Goal: Transaction & Acquisition: Subscribe to service/newsletter

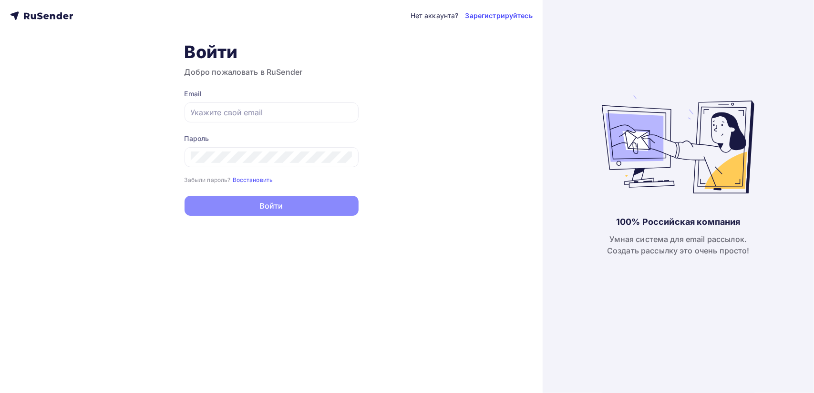
type input "[PERSON_NAME][EMAIL_ADDRESS][DOMAIN_NAME]"
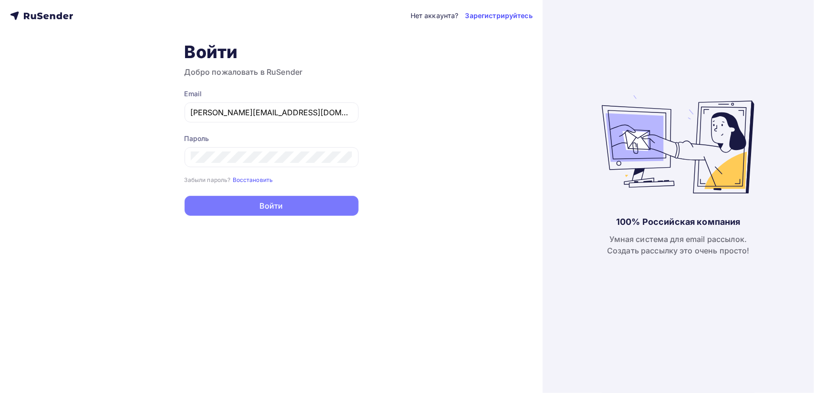
click at [272, 208] on button "Войти" at bounding box center [271, 206] width 174 height 20
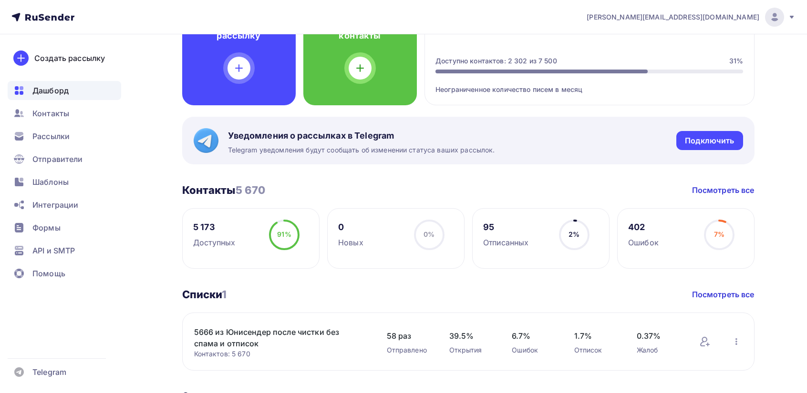
scroll to position [48, 0]
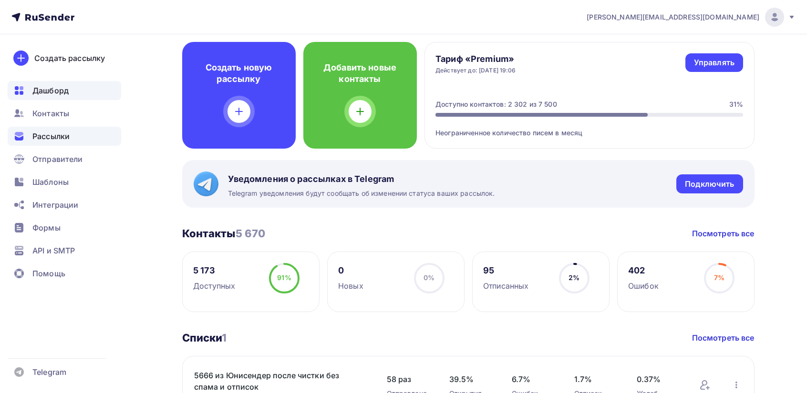
click at [46, 133] on span "Рассылки" at bounding box center [50, 136] width 37 height 11
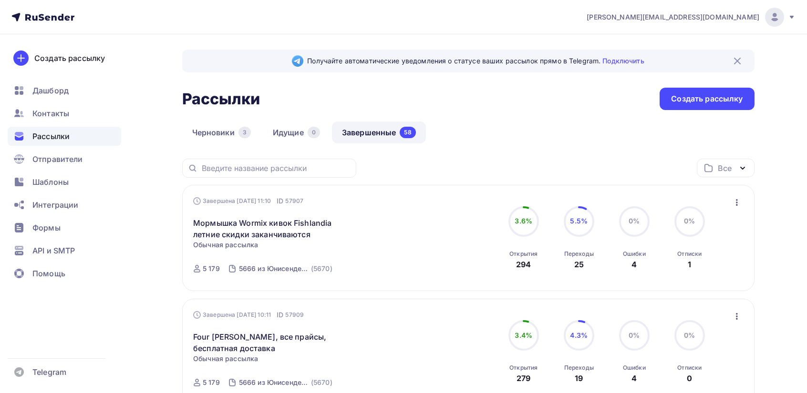
click at [378, 129] on link "Завершенные 58" at bounding box center [379, 133] width 94 height 22
click at [739, 200] on icon "button" at bounding box center [736, 202] width 11 height 11
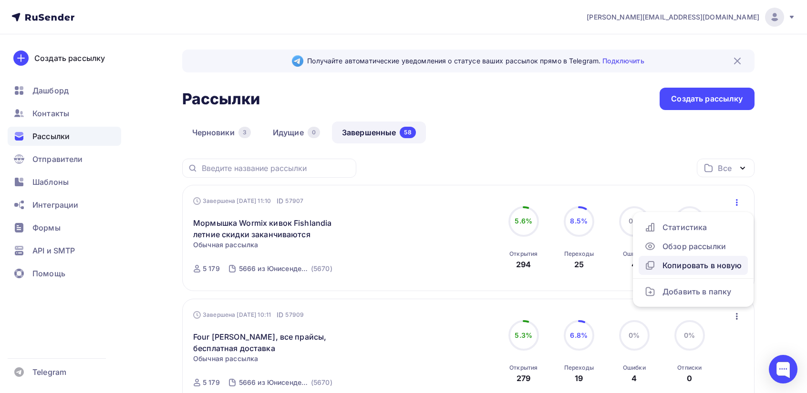
click at [685, 268] on div "Копировать в новую" at bounding box center [693, 265] width 98 height 11
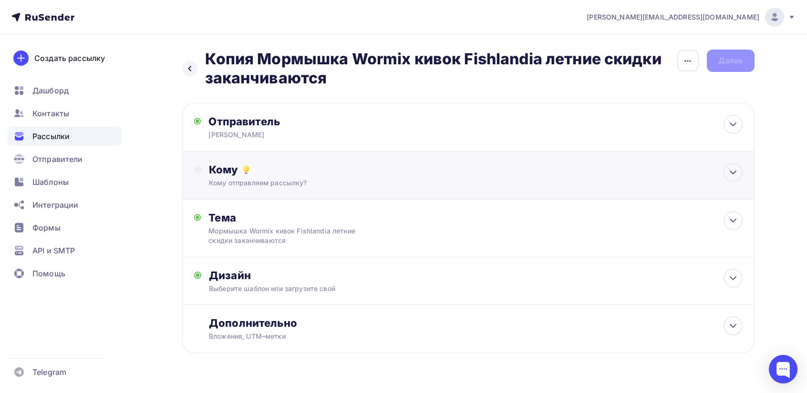
click at [293, 183] on div "Кому отправляем рассылку?" at bounding box center [449, 183] width 480 height 10
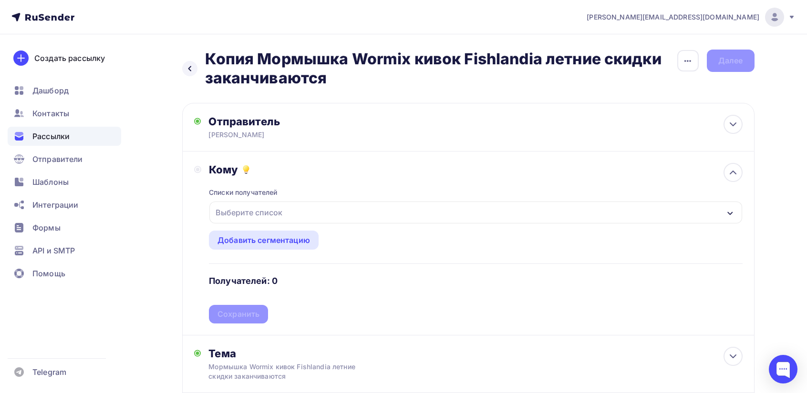
click at [242, 215] on div "Выберите список" at bounding box center [249, 212] width 74 height 17
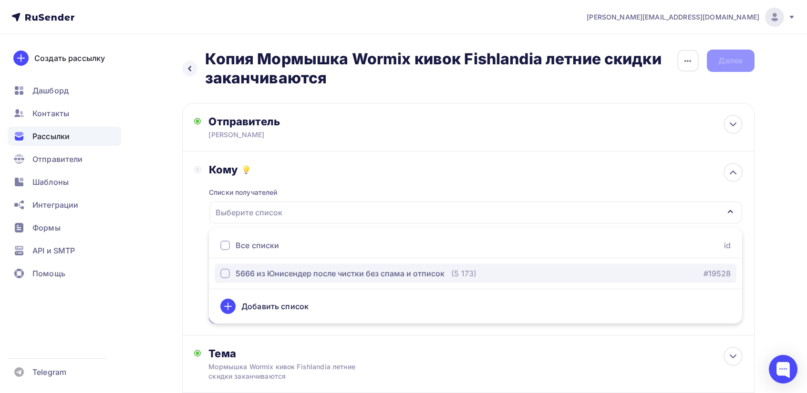
click at [252, 269] on div "5666 из Юнисендер после чистки без спама и отписок" at bounding box center [340, 273] width 209 height 11
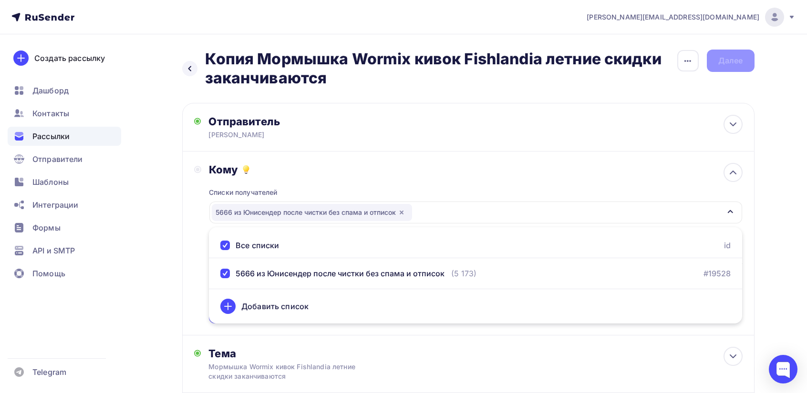
click at [231, 307] on icon at bounding box center [227, 306] width 11 height 11
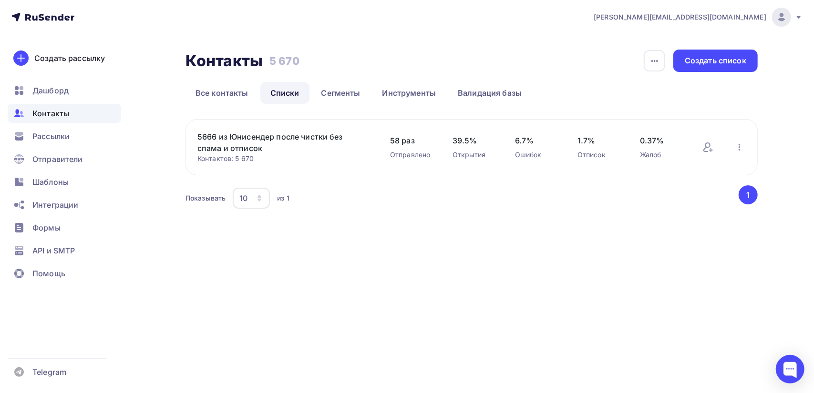
click at [254, 138] on link "5666 из Юнисендер после чистки без спама и отписок" at bounding box center [278, 142] width 162 height 23
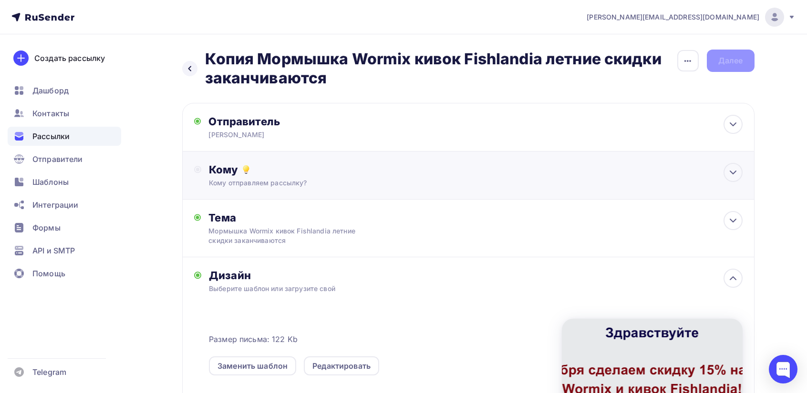
click at [226, 179] on div "Кому отправляем рассылку?" at bounding box center [449, 183] width 480 height 10
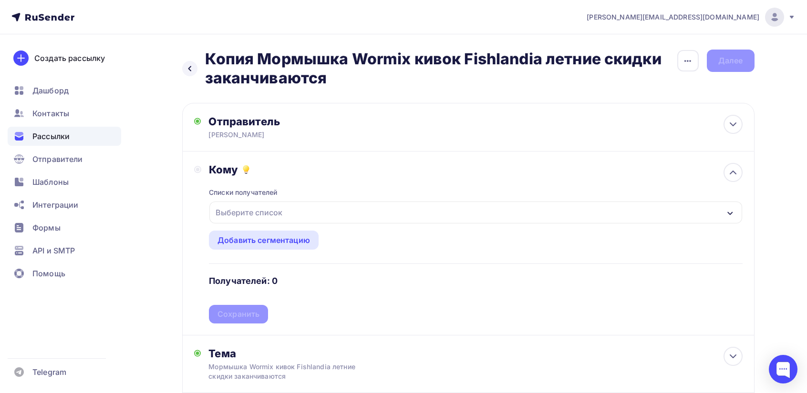
click at [246, 213] on div "Выберите список" at bounding box center [249, 212] width 74 height 17
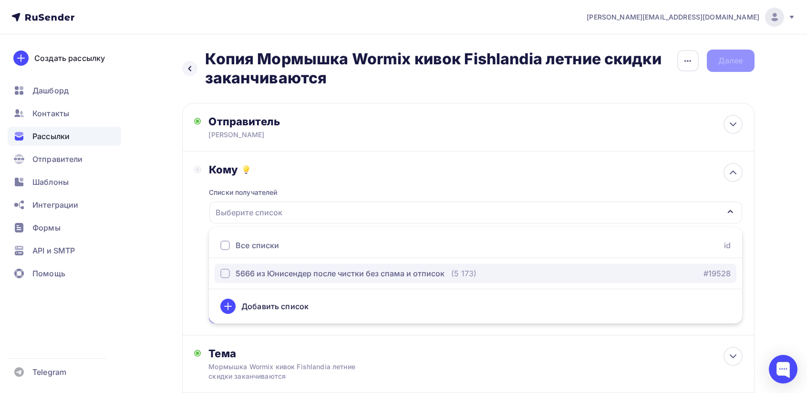
click at [225, 275] on div "button" at bounding box center [225, 274] width 10 height 10
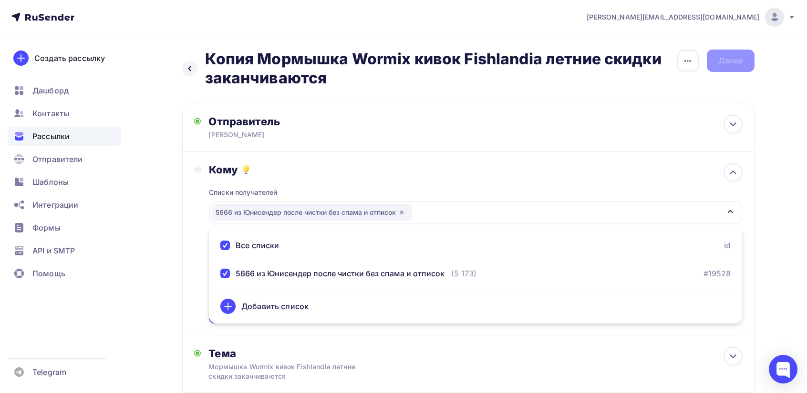
click at [197, 285] on div "Кому Списки получателей 5666 из [GEOGRAPHIC_DATA] после чистки без спама и отпи…" at bounding box center [468, 243] width 548 height 161
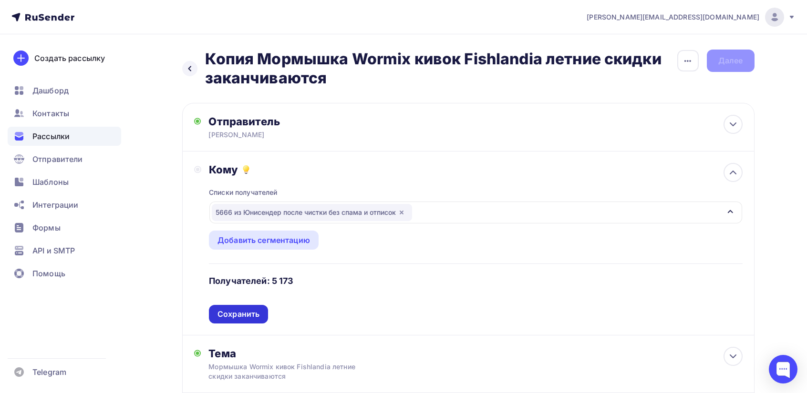
click at [232, 312] on div "Сохранить" at bounding box center [238, 314] width 42 height 11
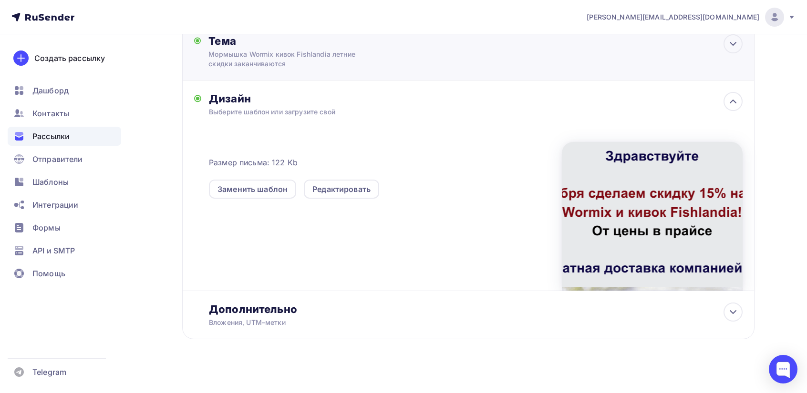
scroll to position [185, 0]
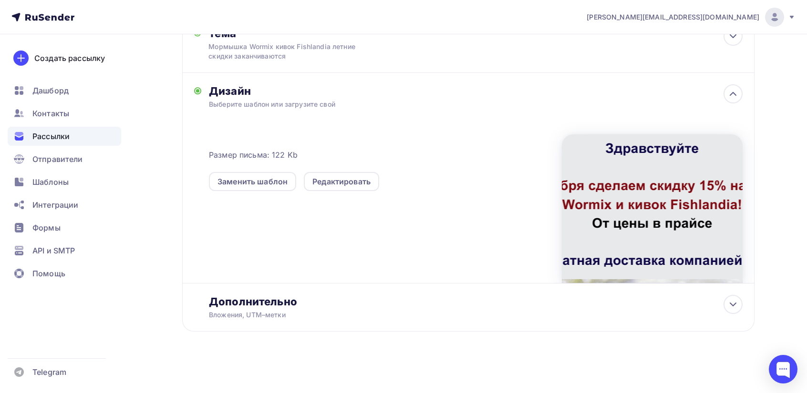
click at [682, 195] on div at bounding box center [652, 208] width 181 height 149
click at [729, 305] on icon at bounding box center [732, 304] width 11 height 11
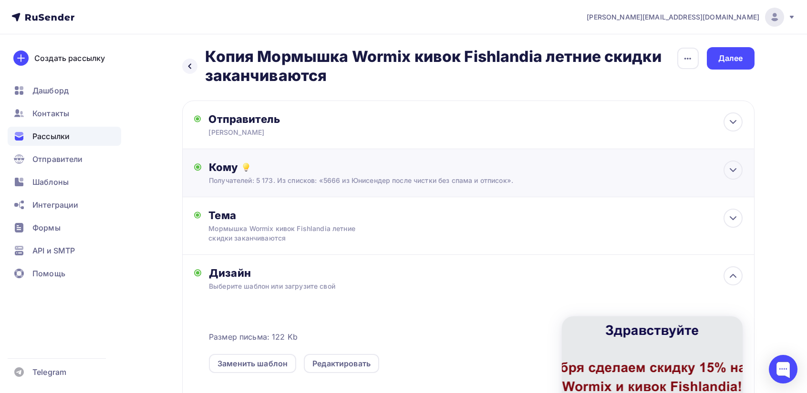
scroll to position [0, 0]
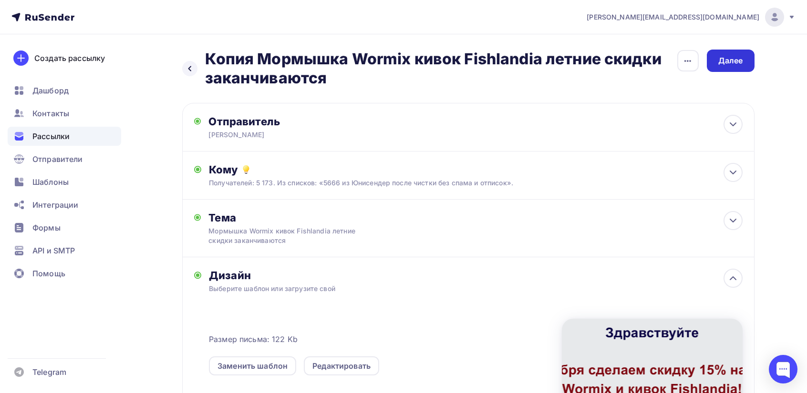
click at [736, 66] on div "Далее" at bounding box center [731, 61] width 48 height 22
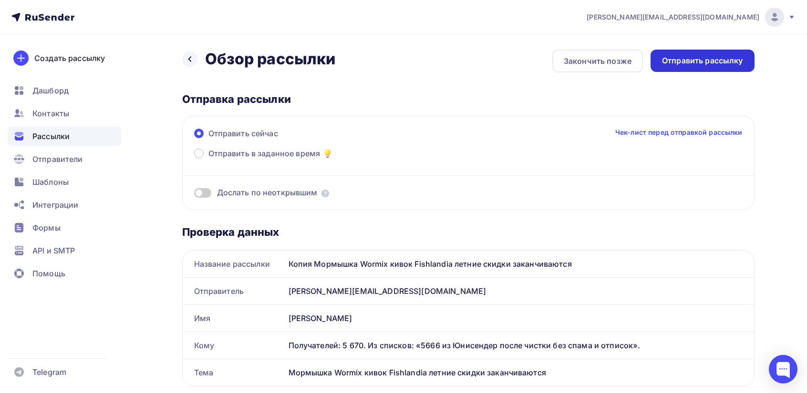
click at [744, 57] on div "Отправить рассылку" at bounding box center [702, 61] width 104 height 22
